Goal: Navigation & Orientation: Understand site structure

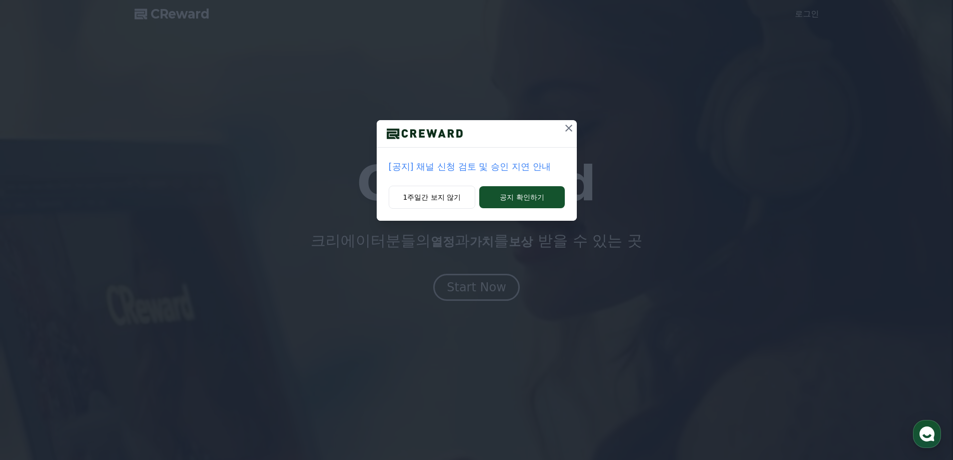
click at [486, 166] on p "[공지] 채널 신청 검토 및 승인 지연 안내" at bounding box center [477, 167] width 176 height 14
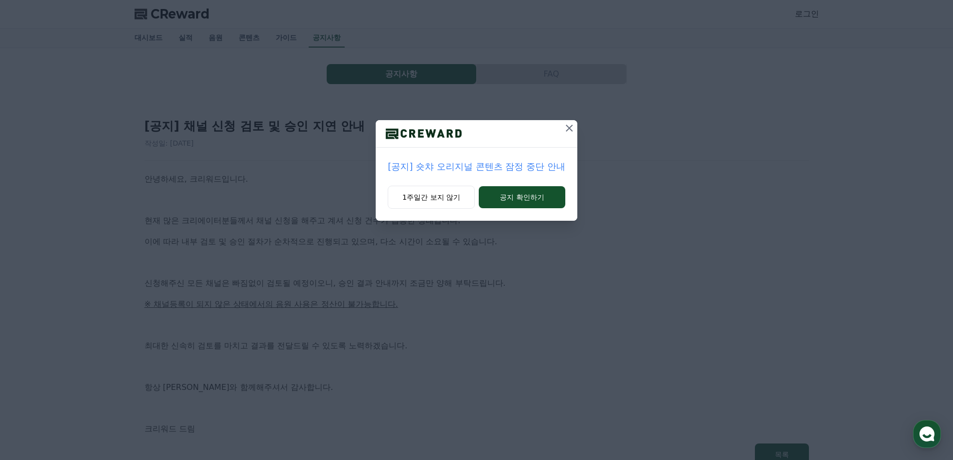
click at [568, 129] on icon at bounding box center [570, 128] width 12 height 12
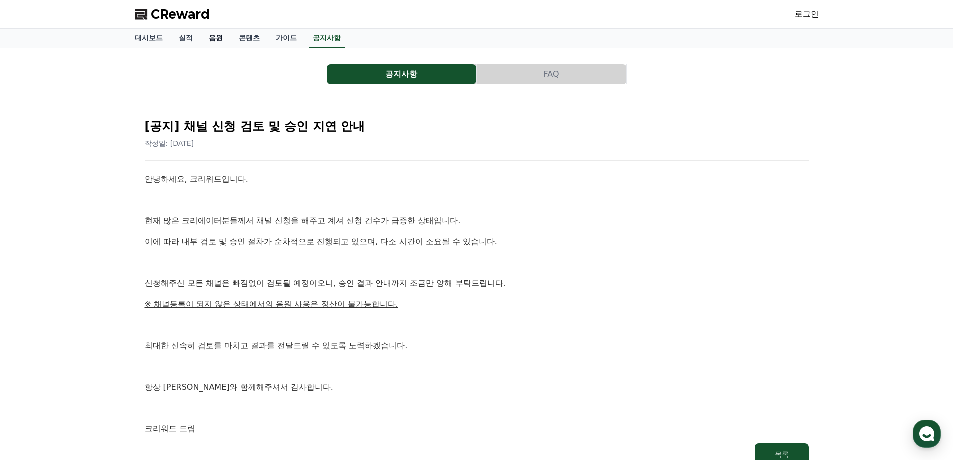
click at [211, 37] on link "음원" at bounding box center [216, 38] width 30 height 19
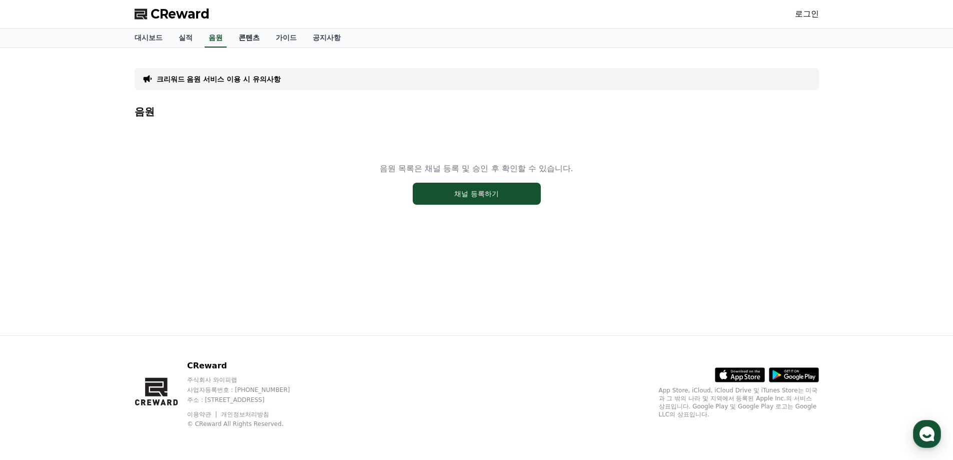
click at [241, 39] on link "콘텐츠" at bounding box center [249, 38] width 37 height 19
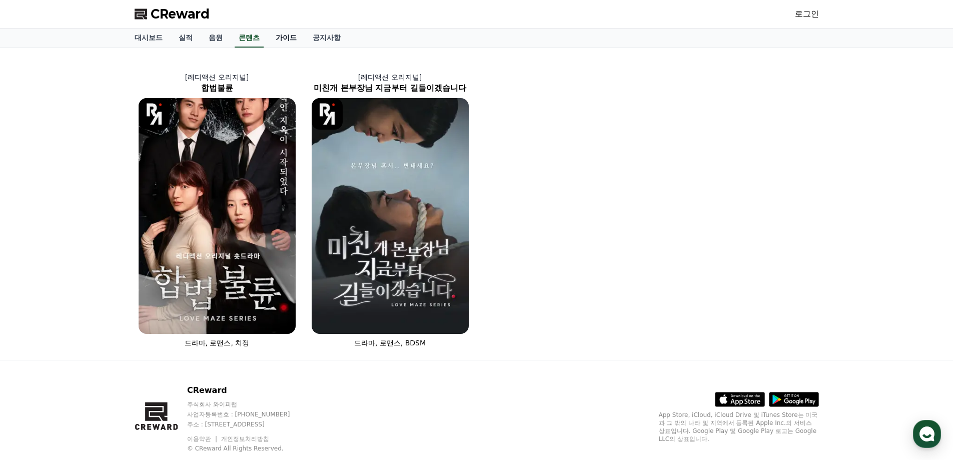
click at [286, 42] on link "가이드" at bounding box center [286, 38] width 37 height 19
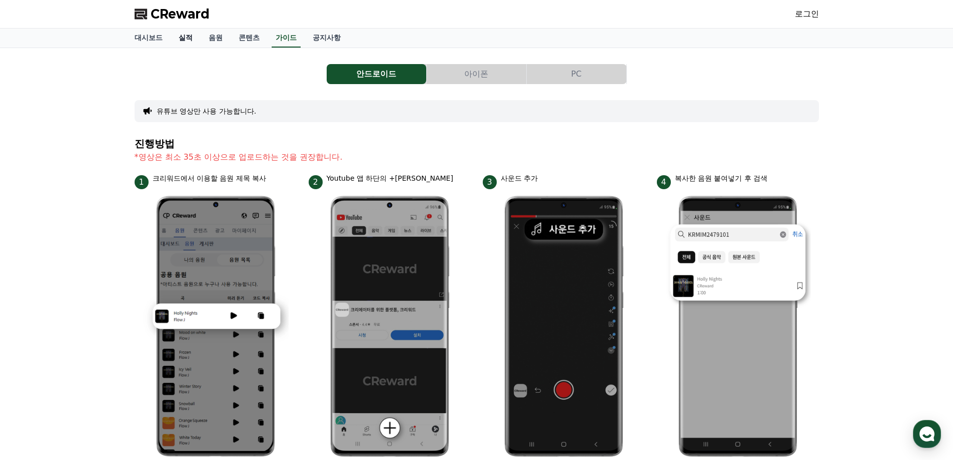
click at [182, 40] on link "실적" at bounding box center [186, 38] width 30 height 19
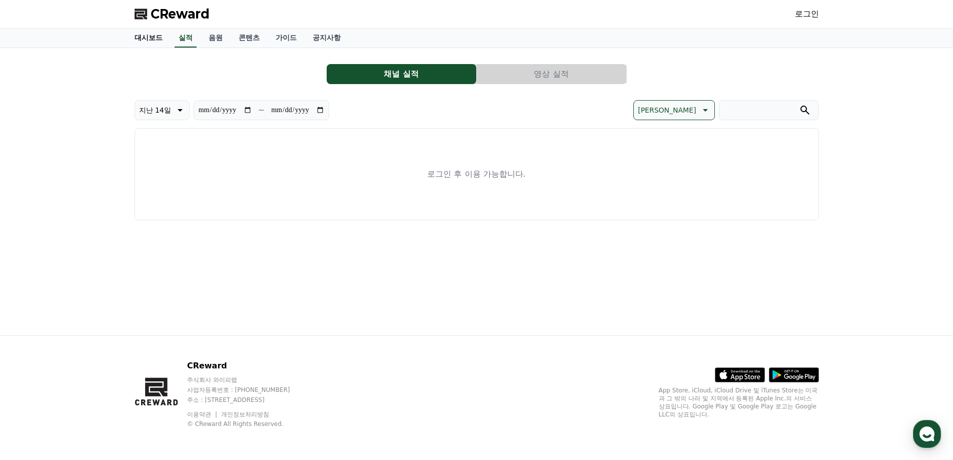
click at [148, 39] on link "대시보드" at bounding box center [149, 38] width 44 height 19
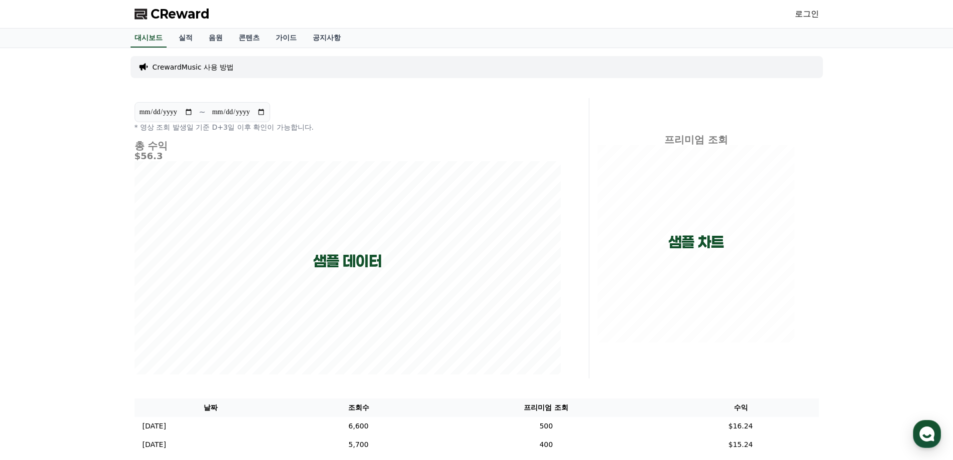
click at [806, 15] on link "로그인" at bounding box center [807, 14] width 24 height 12
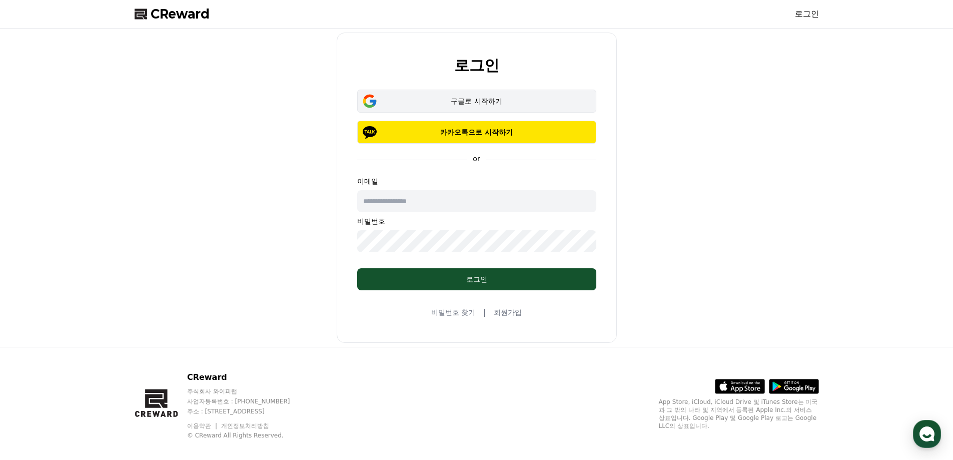
click at [448, 101] on div "구글로 시작하기" at bounding box center [477, 101] width 210 height 10
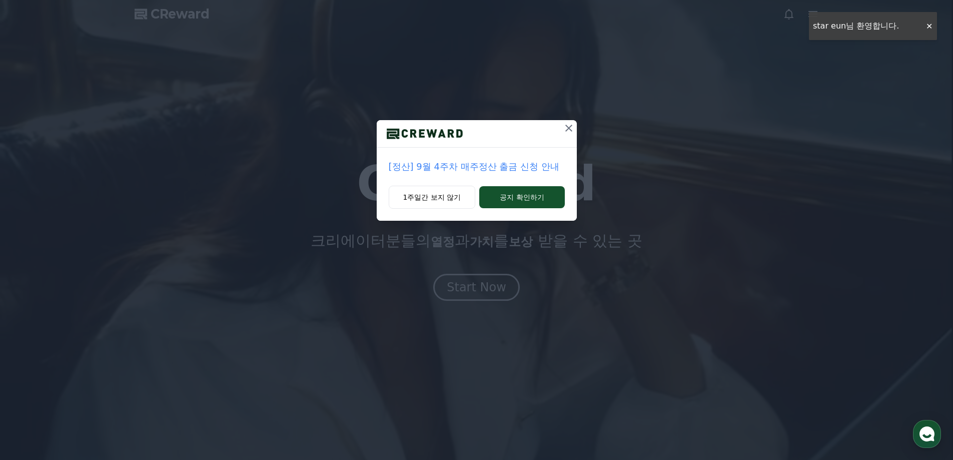
click at [574, 127] on icon at bounding box center [569, 128] width 12 height 12
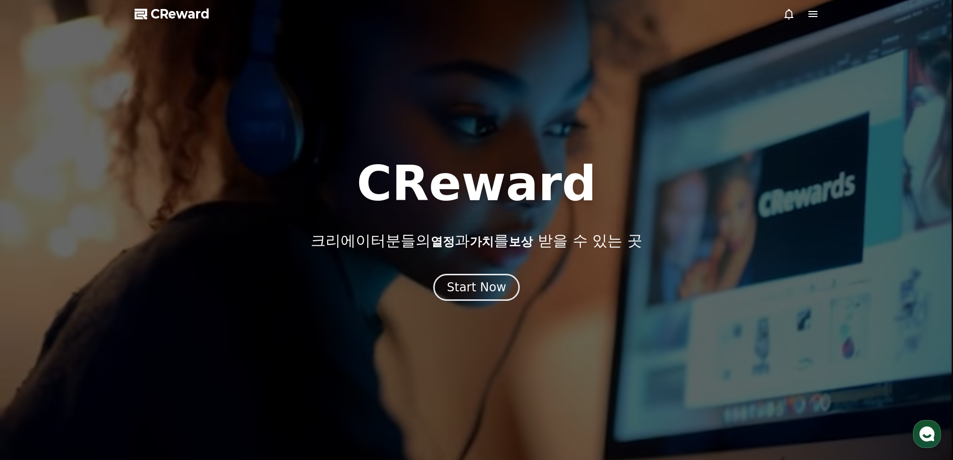
click at [507, 302] on div at bounding box center [476, 230] width 953 height 460
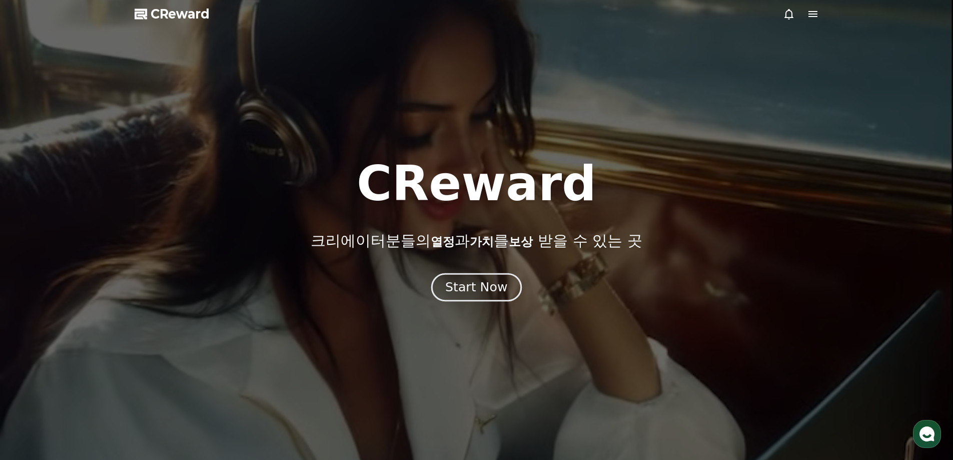
click at [497, 289] on div "Start Now" at bounding box center [476, 287] width 62 height 17
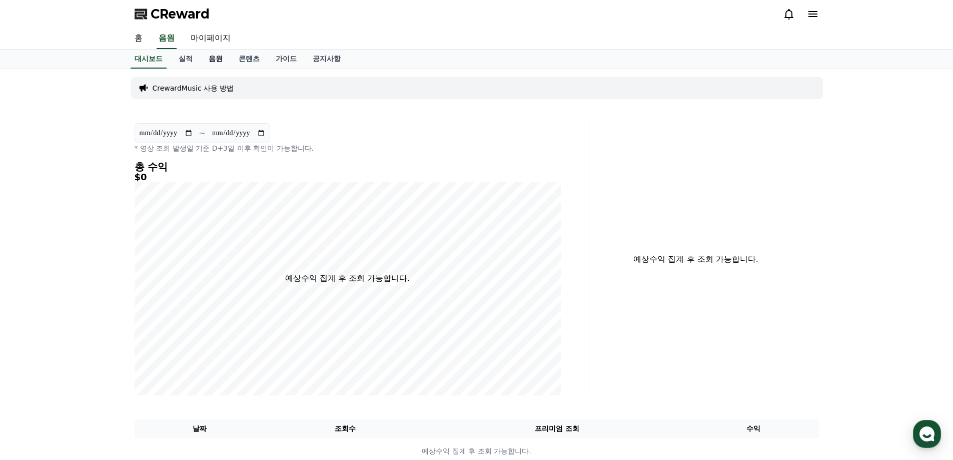
click at [212, 62] on link "음원" at bounding box center [216, 59] width 30 height 19
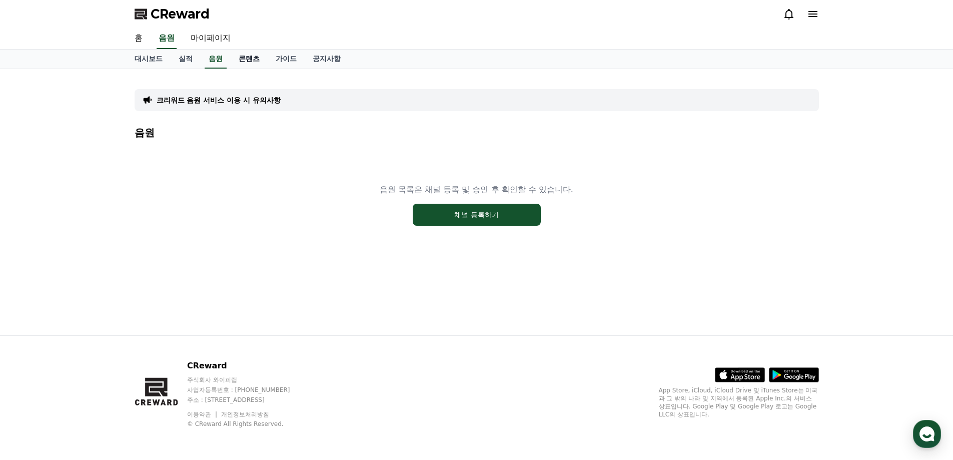
click at [248, 61] on link "콘텐츠" at bounding box center [249, 59] width 37 height 19
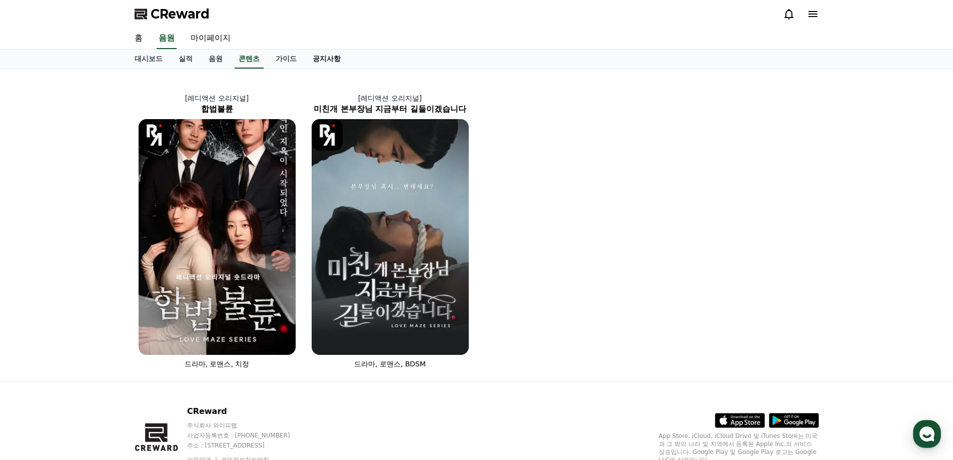
click at [309, 63] on link "공지사항" at bounding box center [327, 59] width 44 height 19
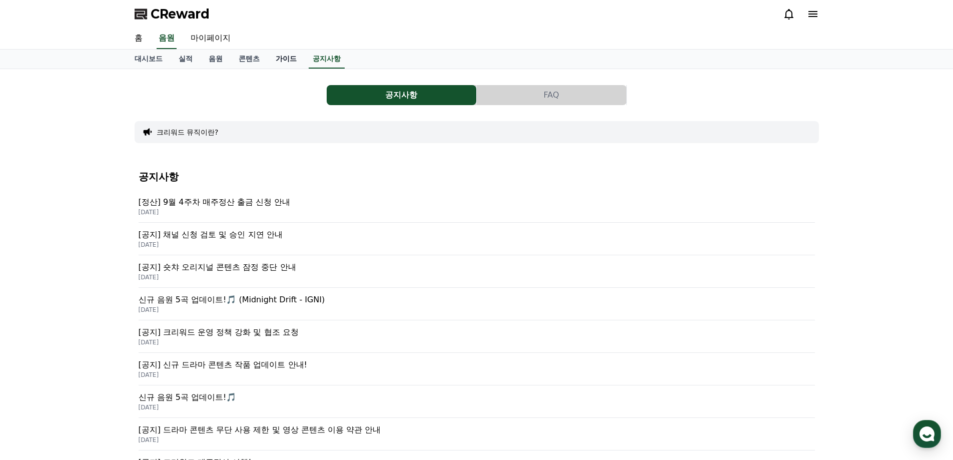
click at [289, 63] on link "가이드" at bounding box center [286, 59] width 37 height 19
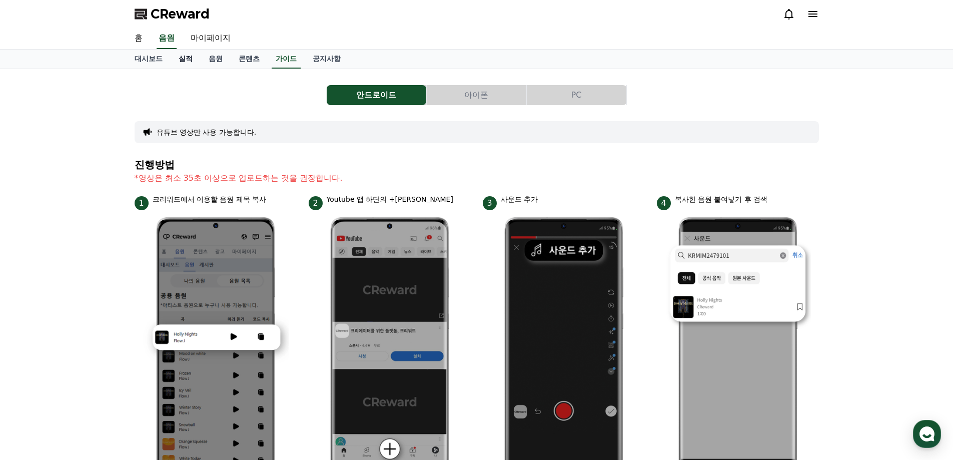
click at [180, 63] on link "실적" at bounding box center [186, 59] width 30 height 19
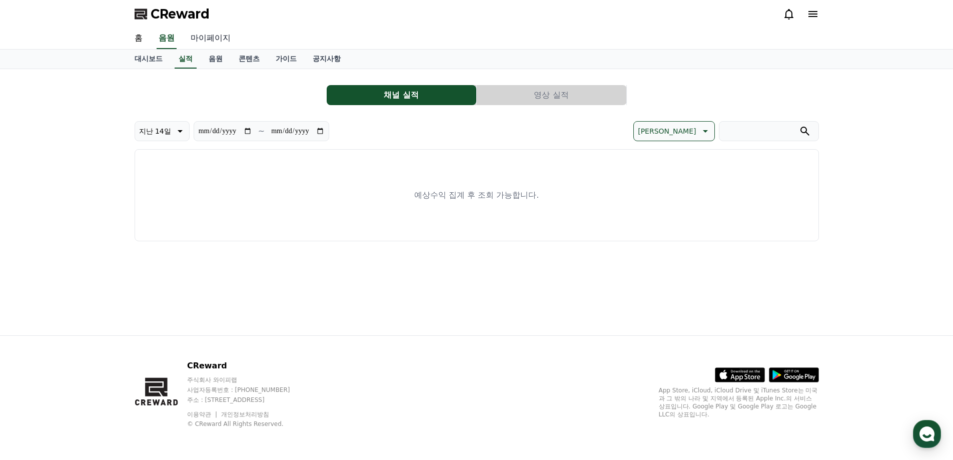
click at [206, 38] on link "마이페이지" at bounding box center [211, 38] width 56 height 21
select select "**********"
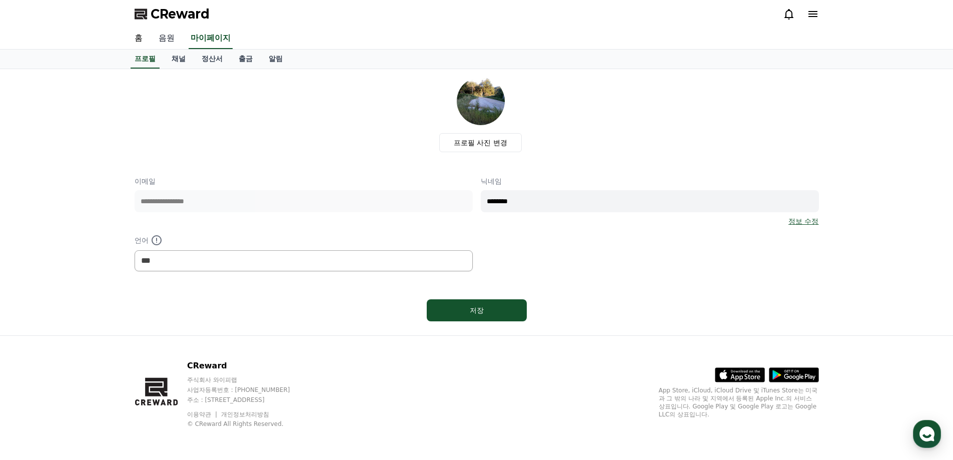
click at [171, 39] on link "음원" at bounding box center [167, 38] width 32 height 21
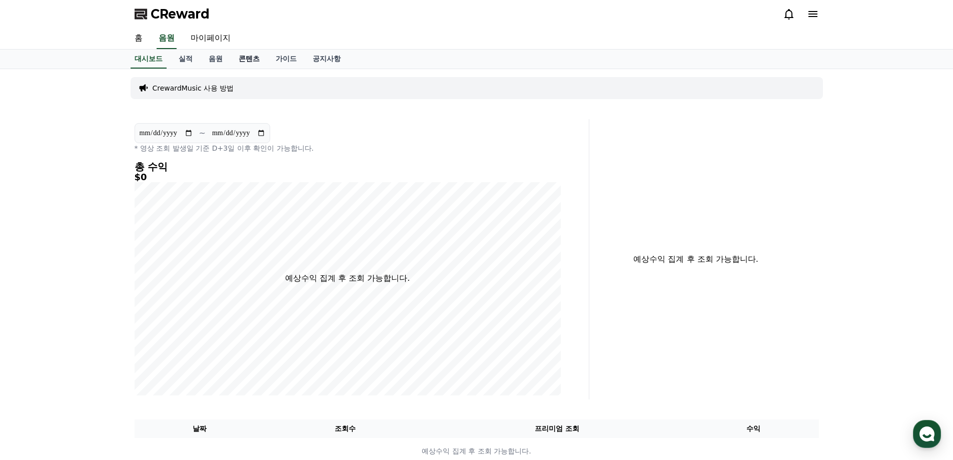
click at [252, 61] on link "콘텐츠" at bounding box center [249, 59] width 37 height 19
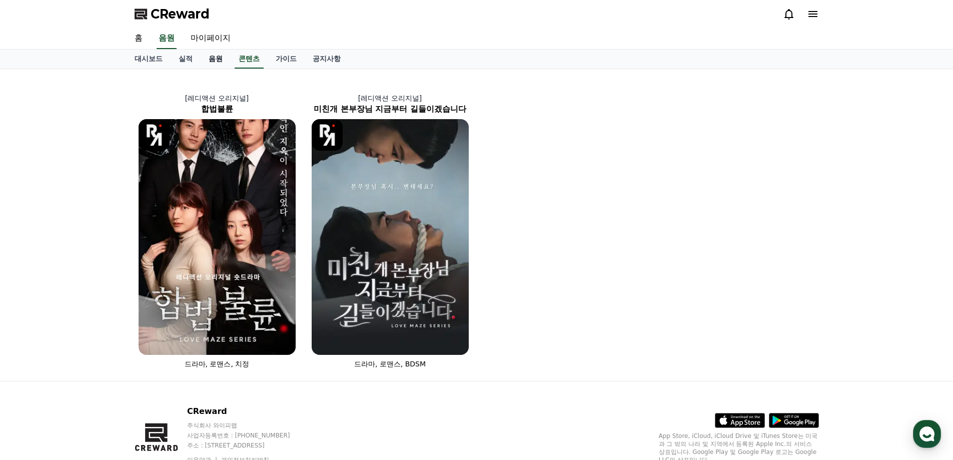
click at [211, 60] on link "음원" at bounding box center [216, 59] width 30 height 19
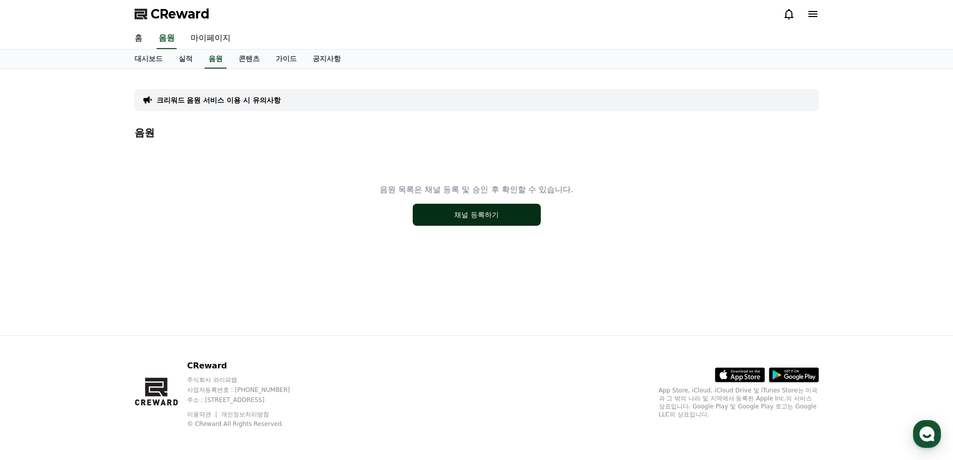
click at [437, 216] on button "채널 등록하기" at bounding box center [477, 215] width 128 height 22
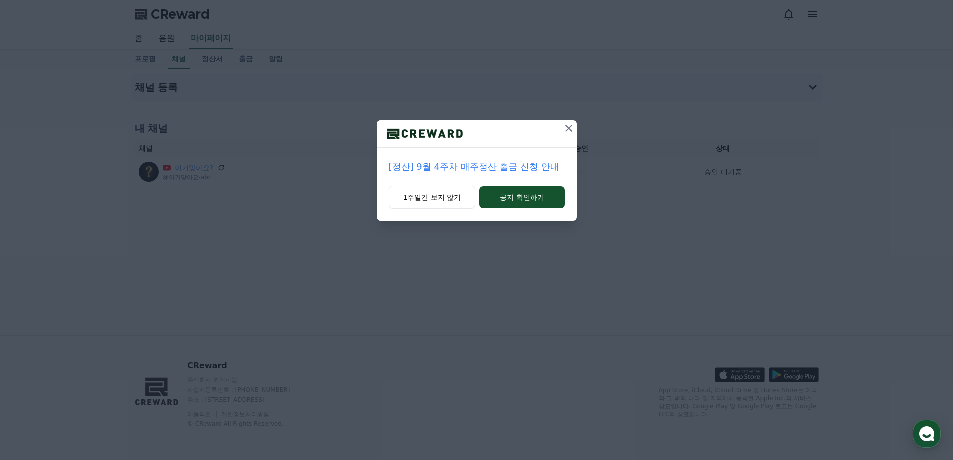
click at [570, 128] on icon at bounding box center [569, 128] width 12 height 12
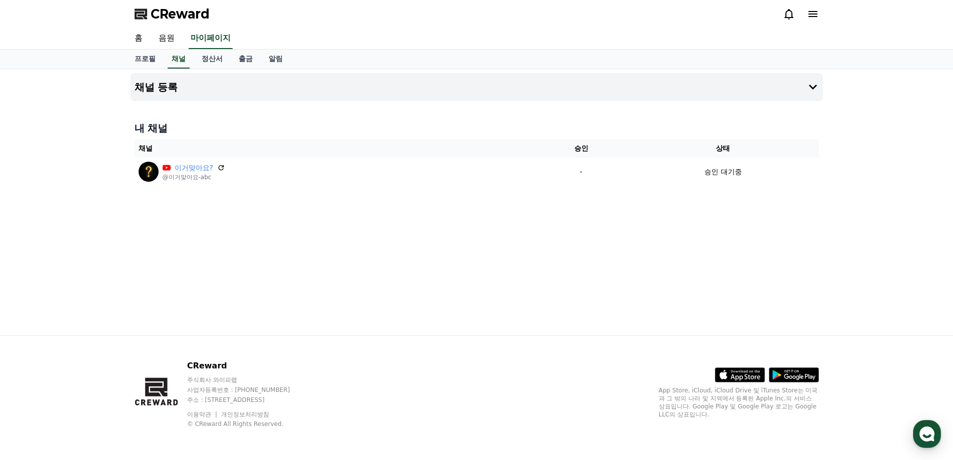
click at [807, 17] on icon at bounding box center [813, 14] width 12 height 12
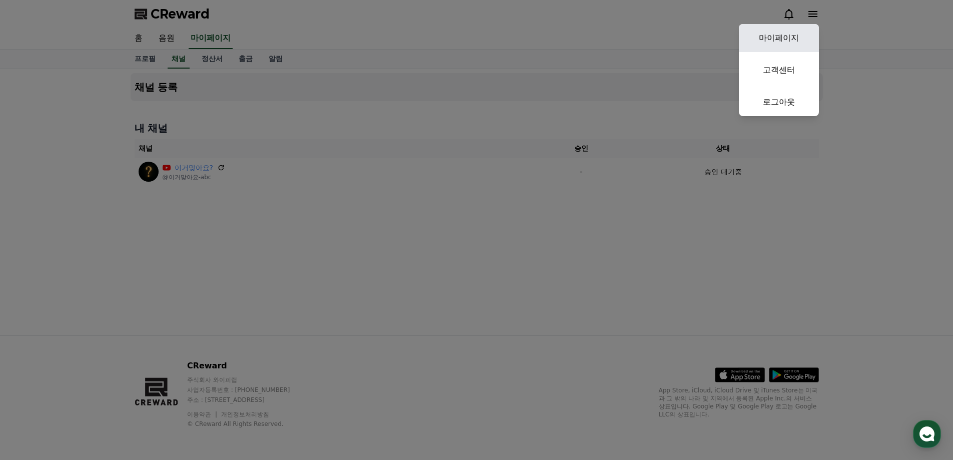
click at [791, 39] on link "마이페이지" at bounding box center [779, 38] width 80 height 28
select select "**********"
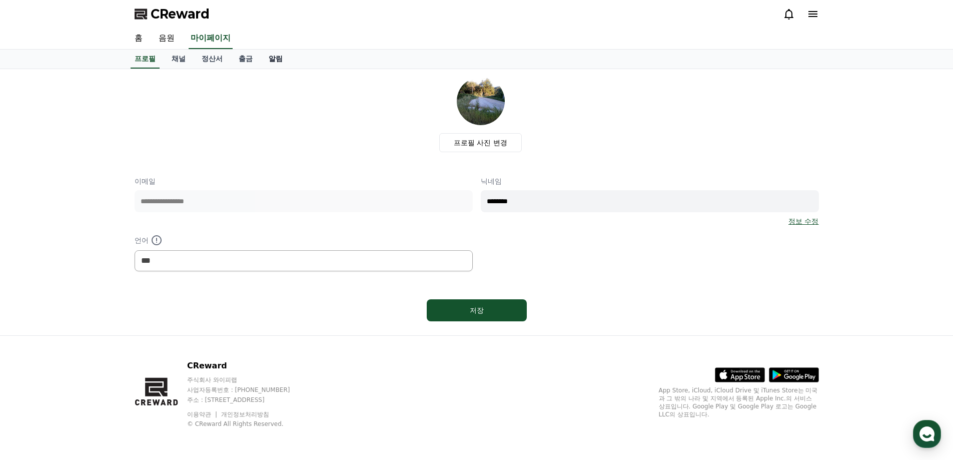
click at [281, 59] on link "알림" at bounding box center [276, 59] width 30 height 19
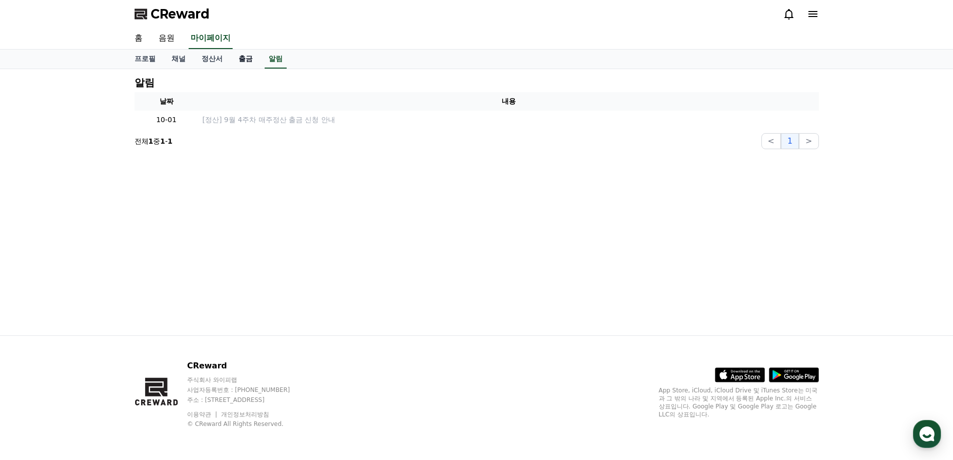
click at [248, 61] on link "출금" at bounding box center [246, 59] width 30 height 19
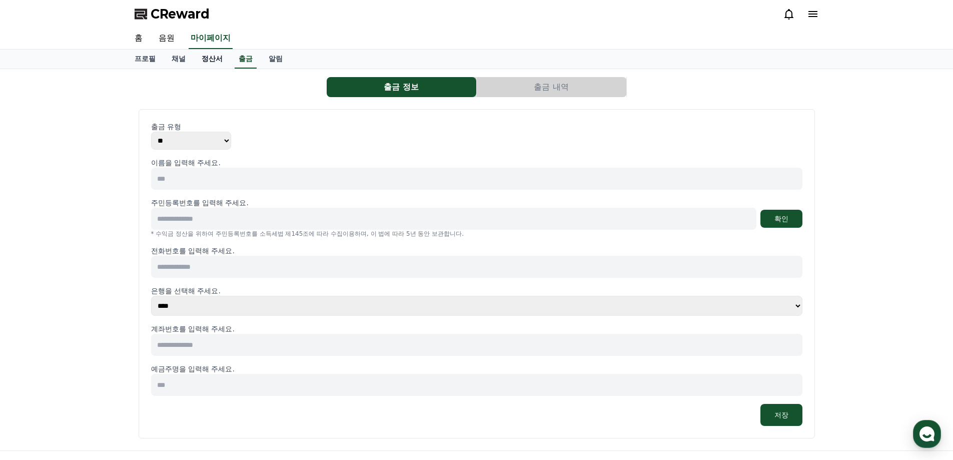
click at [208, 66] on link "정산서" at bounding box center [212, 59] width 37 height 19
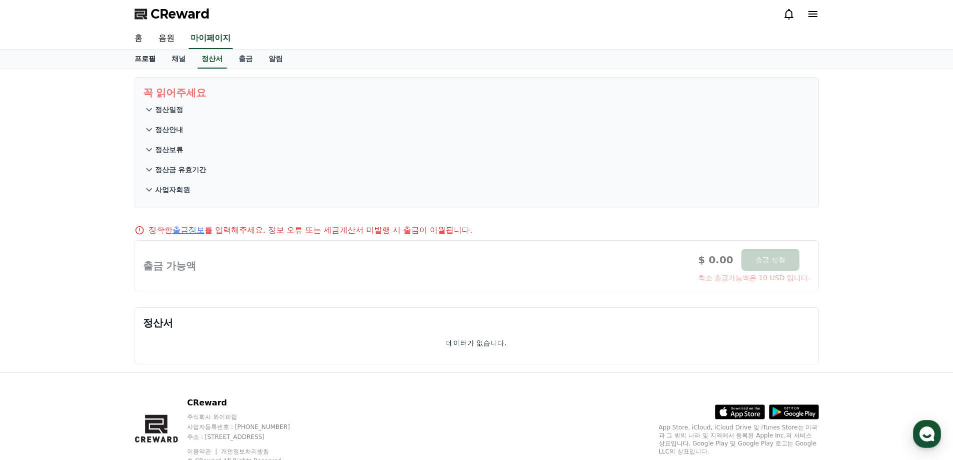
click at [149, 68] on link "프로필" at bounding box center [145, 59] width 37 height 19
select select "**********"
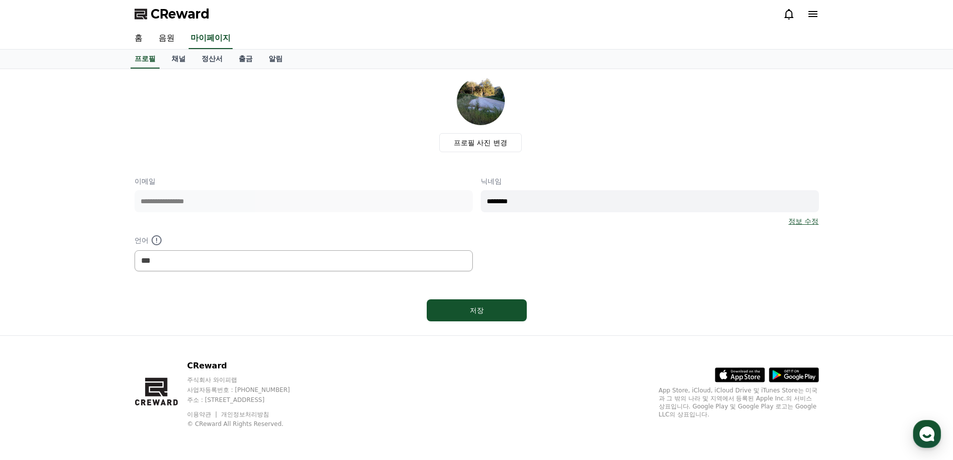
click at [172, 28] on div "CReward" at bounding box center [477, 14] width 701 height 28
click at [164, 39] on link "음원" at bounding box center [167, 38] width 32 height 21
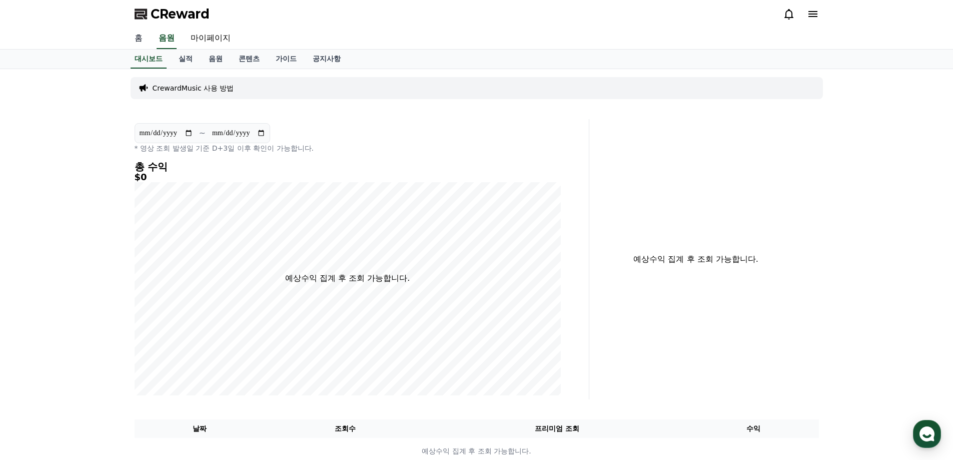
click at [138, 40] on link "홈" at bounding box center [139, 38] width 24 height 21
